Goal: Information Seeking & Learning: Understand process/instructions

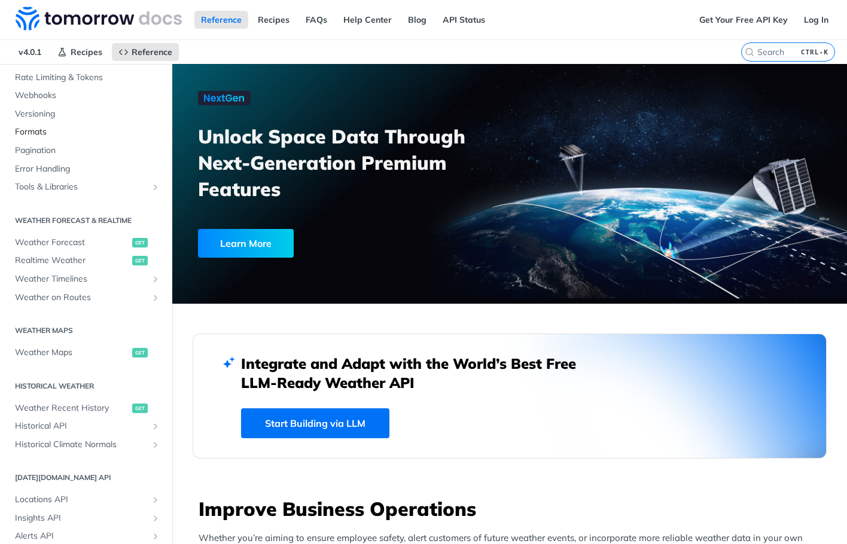
scroll to position [120, 0]
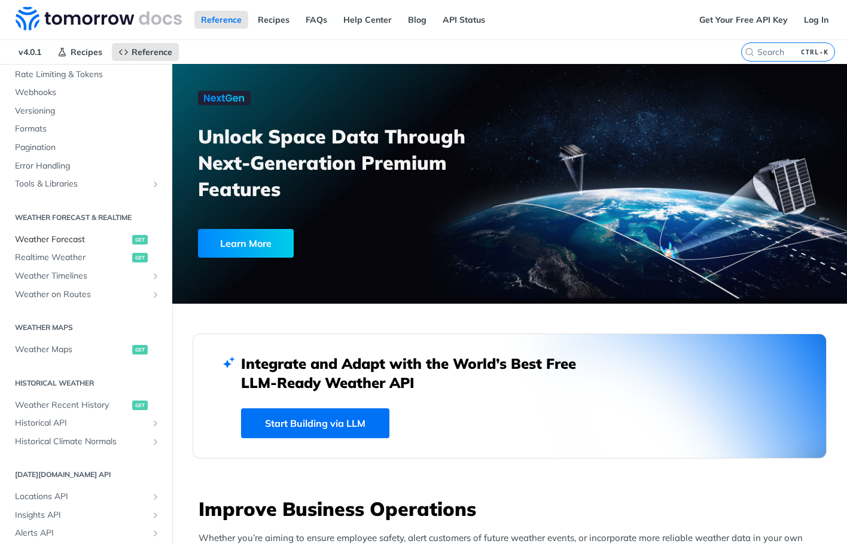
click at [65, 238] on span "Weather Forecast" at bounding box center [72, 240] width 114 height 12
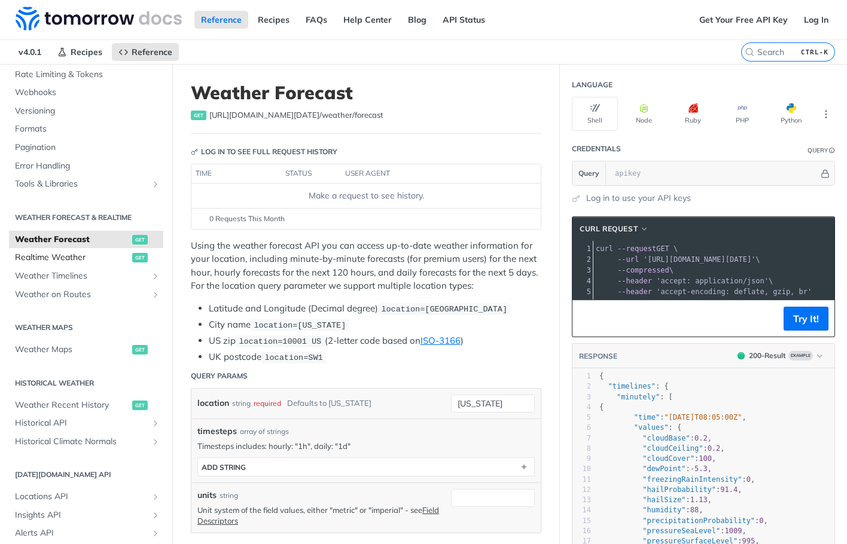
click at [56, 258] on span "Realtime Weather" at bounding box center [72, 258] width 114 height 12
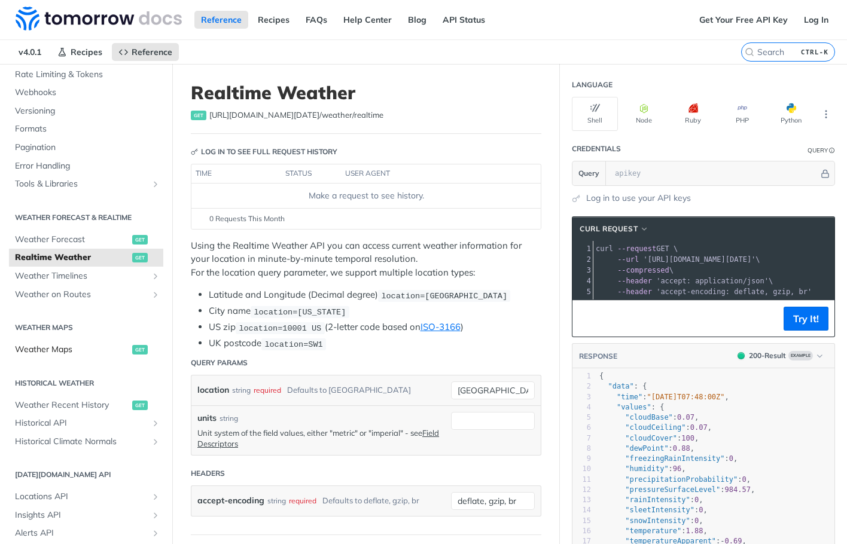
click at [79, 347] on span "Weather Maps" at bounding box center [72, 350] width 114 height 12
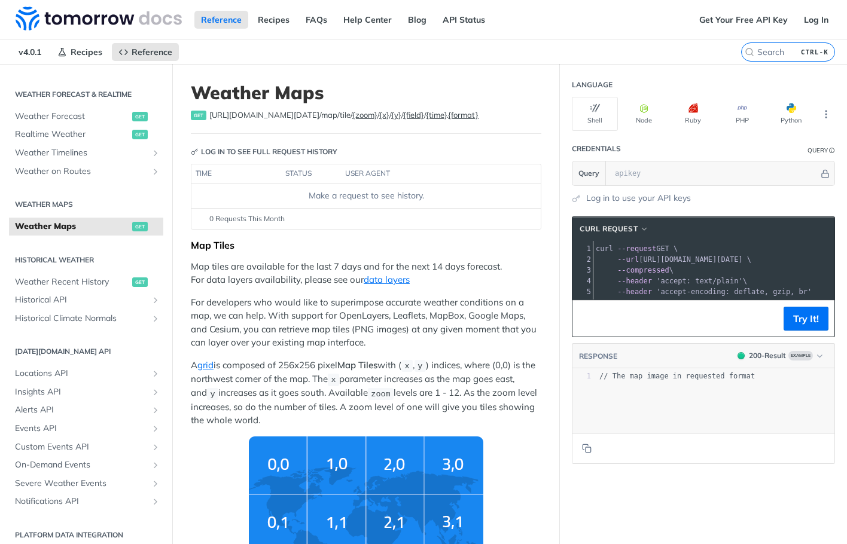
scroll to position [251, 0]
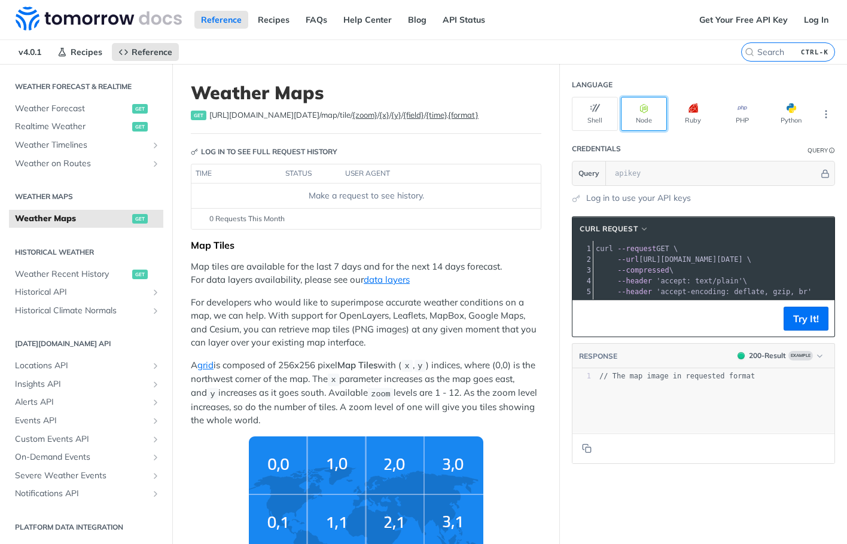
click at [641, 115] on button "Node" at bounding box center [644, 114] width 46 height 34
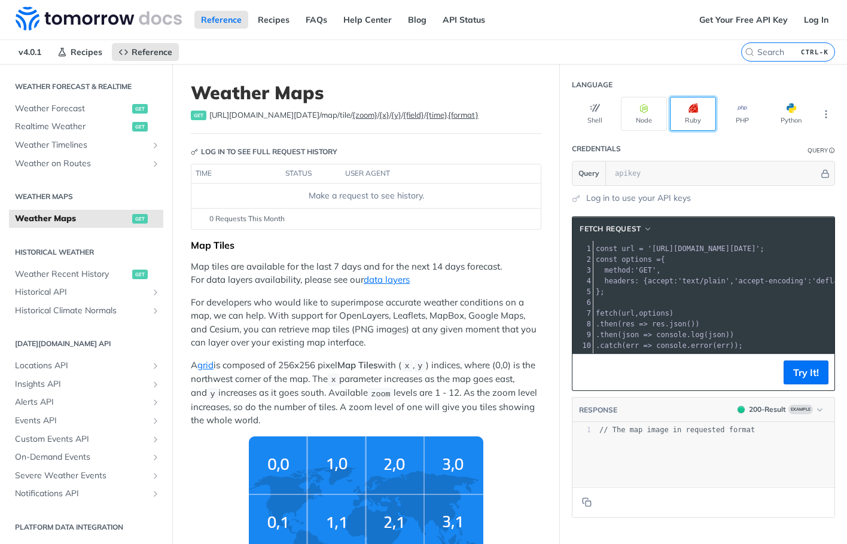
click at [678, 116] on button "Ruby" at bounding box center [693, 114] width 46 height 34
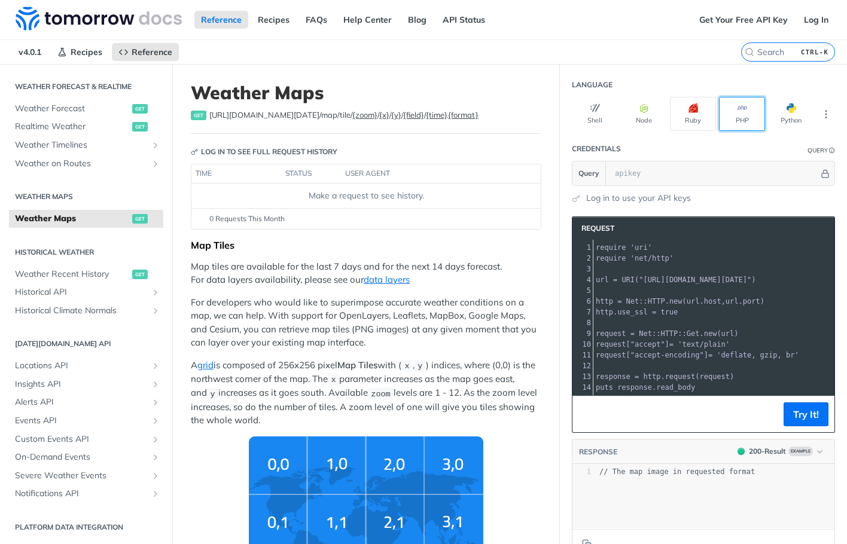
click at [732, 114] on button "PHP" at bounding box center [742, 114] width 46 height 34
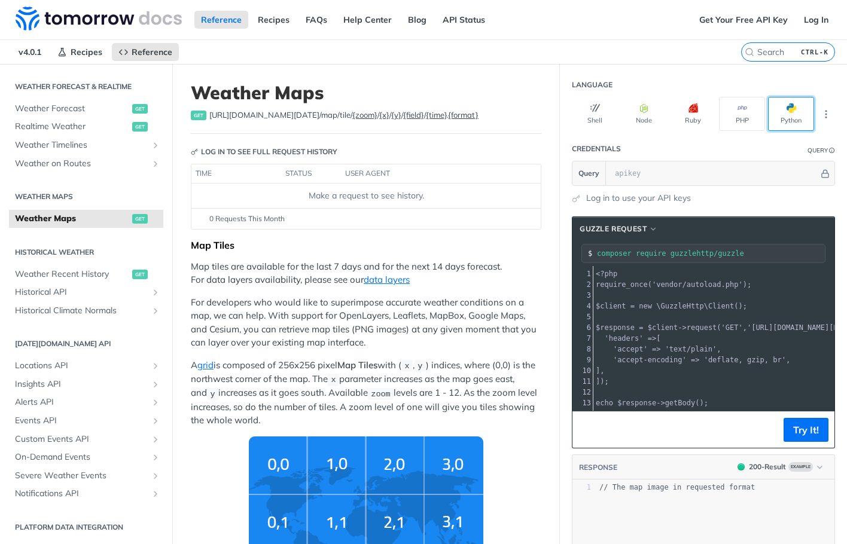
click at [798, 119] on button "Python" at bounding box center [791, 114] width 46 height 34
type input "python -m pip install requests"
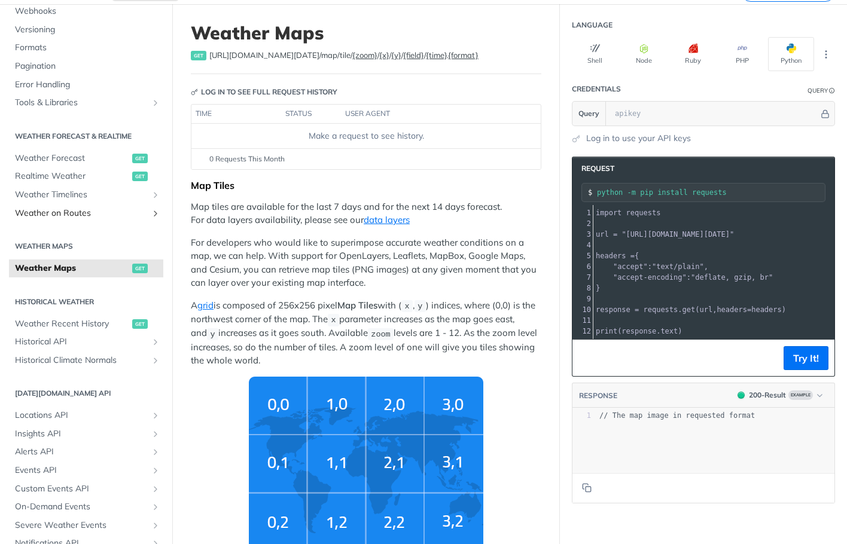
scroll to position [120, 0]
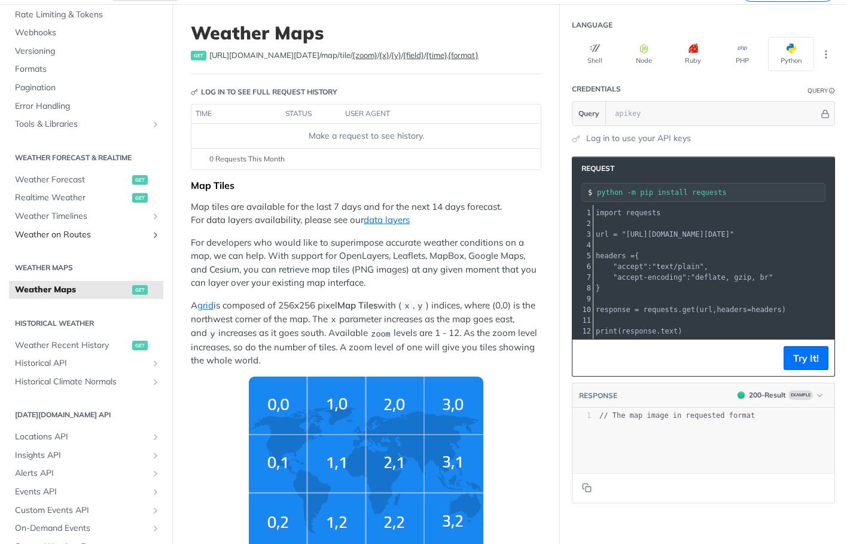
click at [117, 232] on span "Weather on Routes" at bounding box center [81, 235] width 133 height 12
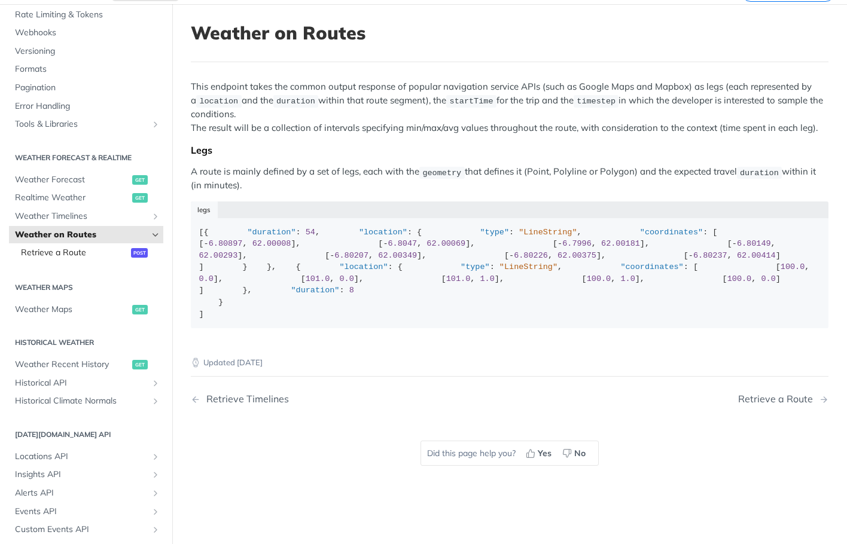
click at [78, 253] on span "Retrieve a Route" at bounding box center [74, 253] width 107 height 12
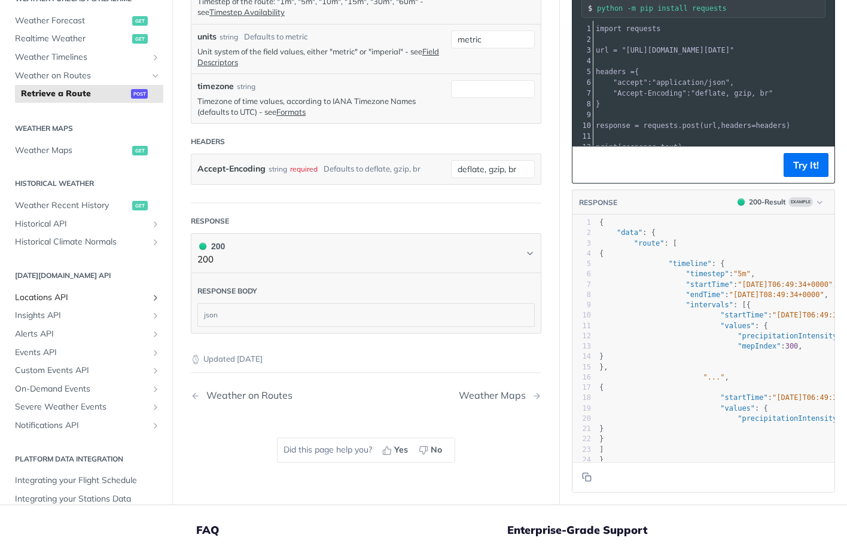
scroll to position [270, 0]
